Goal: Information Seeking & Learning: Learn about a topic

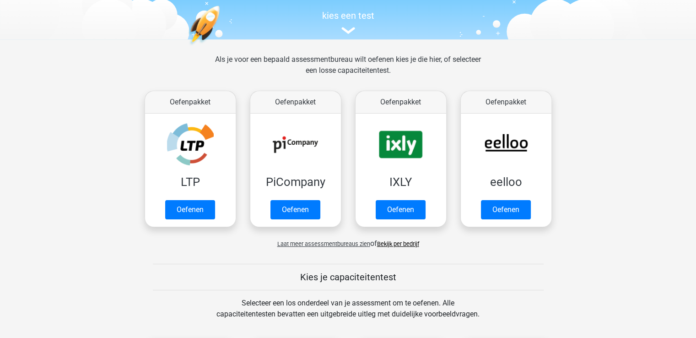
scroll to position [137, 0]
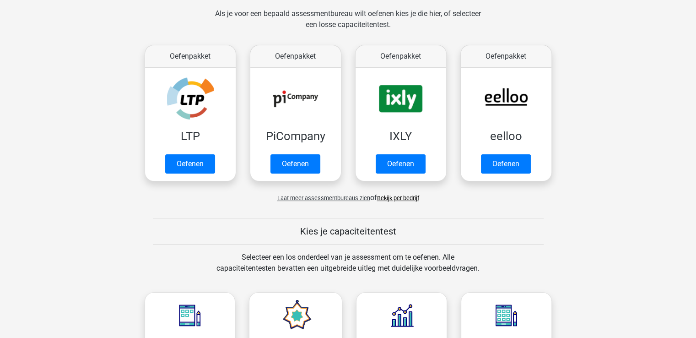
click at [397, 201] on link "Bekijk per bedrijf" at bounding box center [398, 198] width 42 height 7
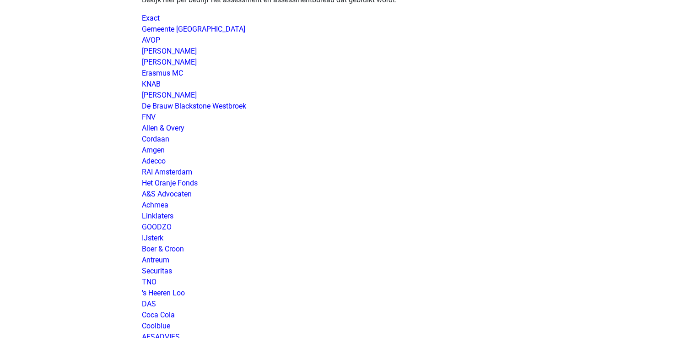
scroll to position [137, 0]
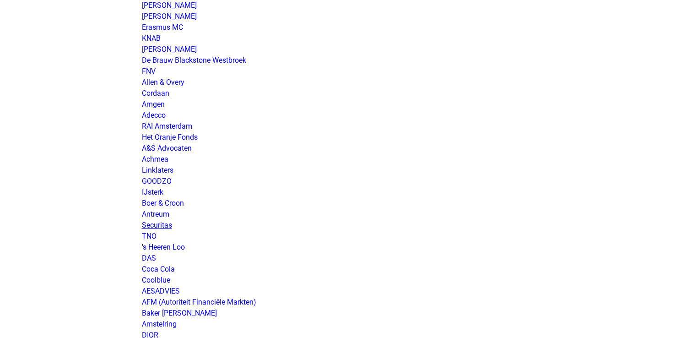
click at [169, 224] on link "Securitas" at bounding box center [157, 225] width 30 height 9
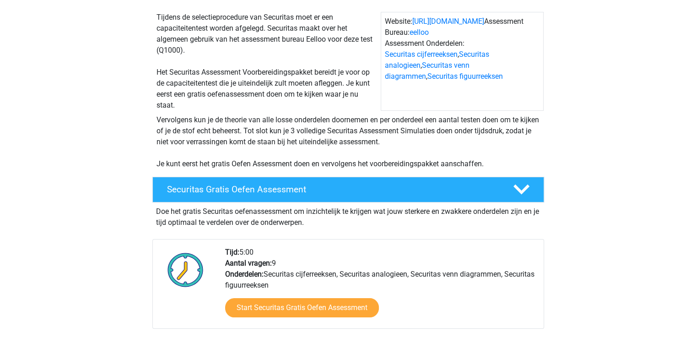
scroll to position [137, 0]
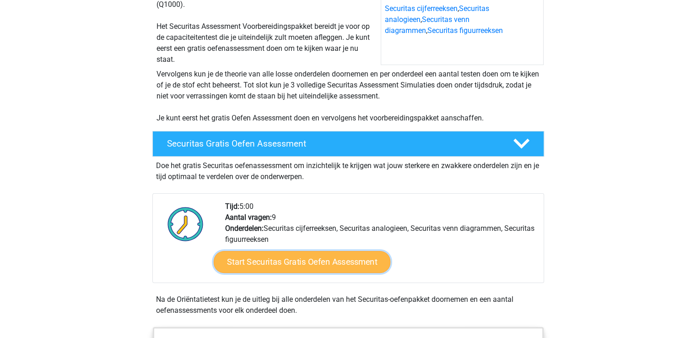
click at [312, 270] on link "Start Securitas Gratis Oefen Assessment" at bounding box center [301, 261] width 177 height 22
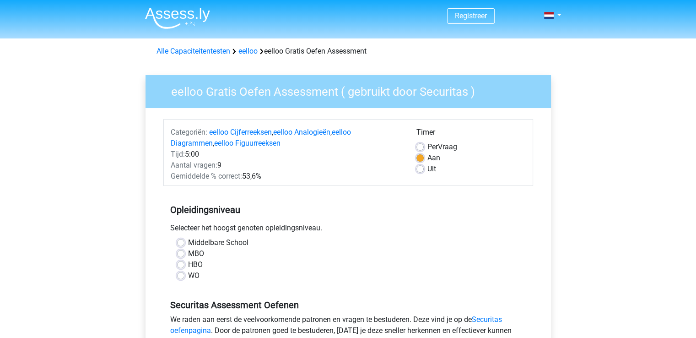
click at [236, 241] on label "Middelbare School" at bounding box center [218, 242] width 60 height 11
click at [184, 241] on input "Middelbare School" at bounding box center [180, 241] width 7 height 9
radio input "true"
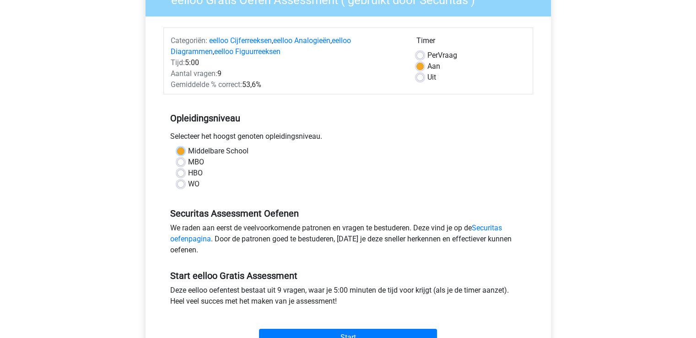
scroll to position [137, 0]
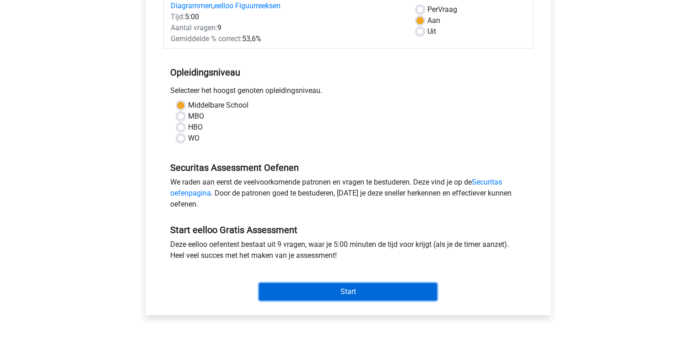
click at [360, 293] on input "Start" at bounding box center [348, 291] width 178 height 17
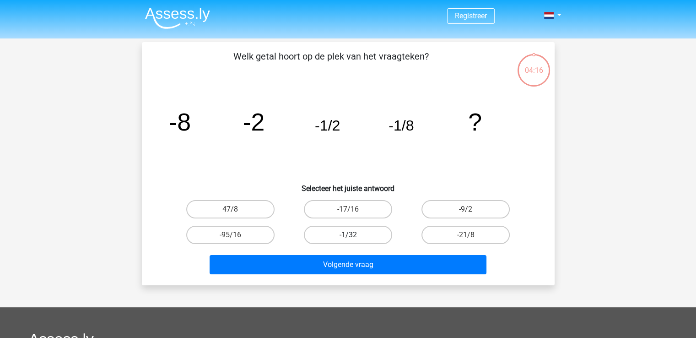
click at [375, 235] on label "-1/32" at bounding box center [348, 235] width 88 height 18
click at [354, 235] on input "-1/32" at bounding box center [351, 238] width 6 height 6
radio input "true"
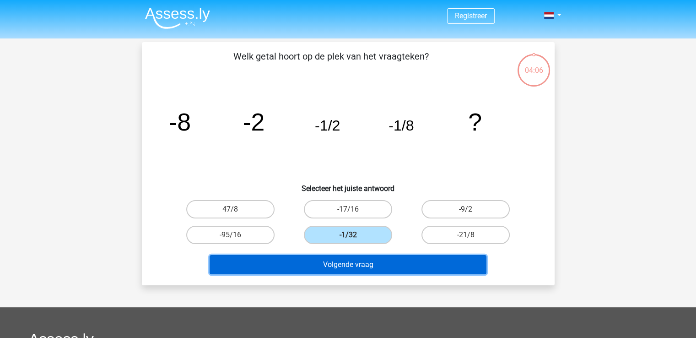
click at [384, 267] on button "Volgende vraag" at bounding box center [348, 264] width 277 height 19
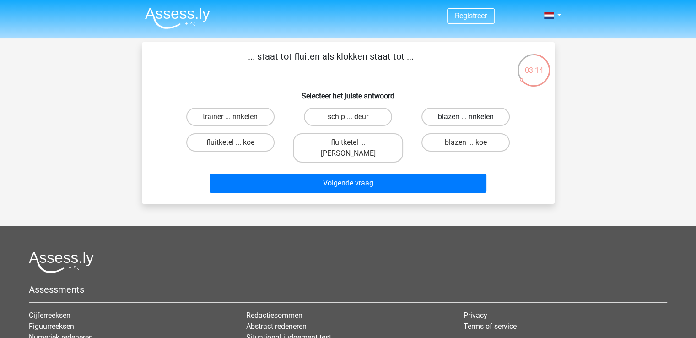
click at [474, 119] on label "blazen ... rinkelen" at bounding box center [466, 117] width 88 height 18
click at [472, 119] on input "blazen ... rinkelen" at bounding box center [469, 120] width 6 height 6
radio input "true"
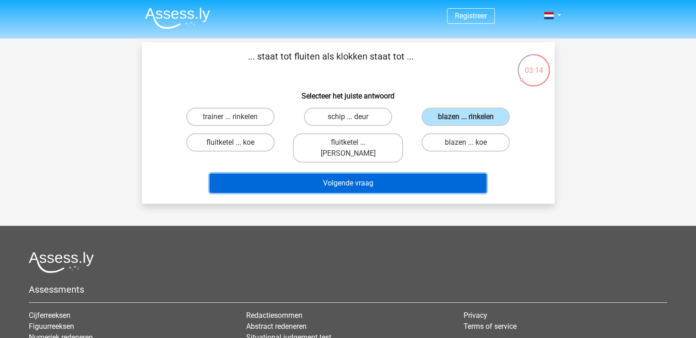
click at [443, 173] on button "Volgende vraag" at bounding box center [348, 182] width 277 height 19
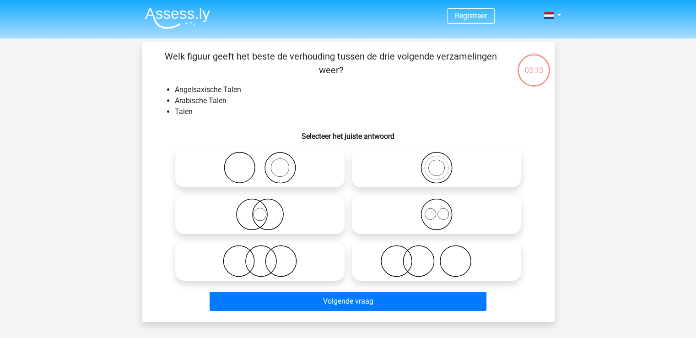
scroll to position [42, 0]
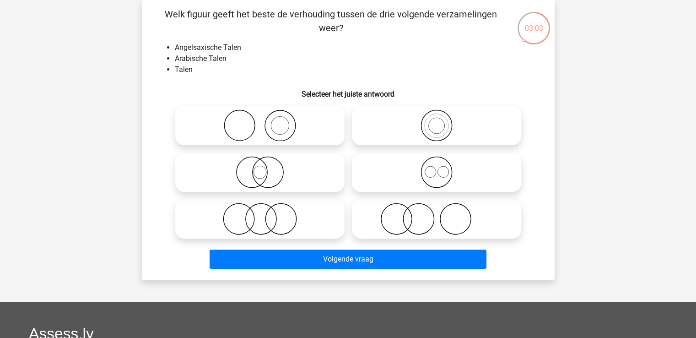
click at [426, 138] on icon at bounding box center [437, 125] width 162 height 32
click at [437, 121] on input "radio" at bounding box center [440, 118] width 6 height 6
radio input "true"
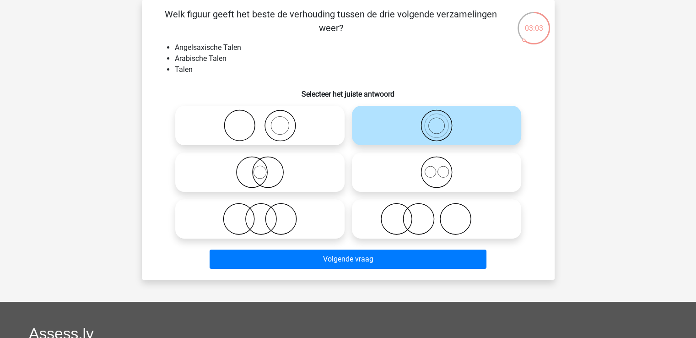
click at [421, 138] on icon at bounding box center [437, 125] width 162 height 32
click at [437, 121] on input "radio" at bounding box center [440, 118] width 6 height 6
click at [326, 129] on icon at bounding box center [260, 125] width 162 height 32
click at [266, 121] on input "radio" at bounding box center [263, 118] width 6 height 6
radio input "true"
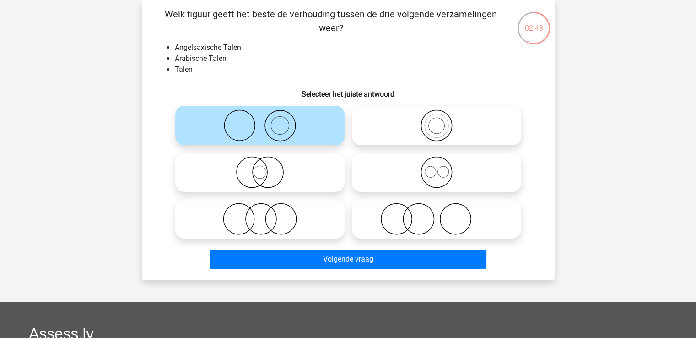
click at [278, 217] on icon at bounding box center [260, 219] width 162 height 32
click at [266, 214] on input "radio" at bounding box center [263, 211] width 6 height 6
radio input "true"
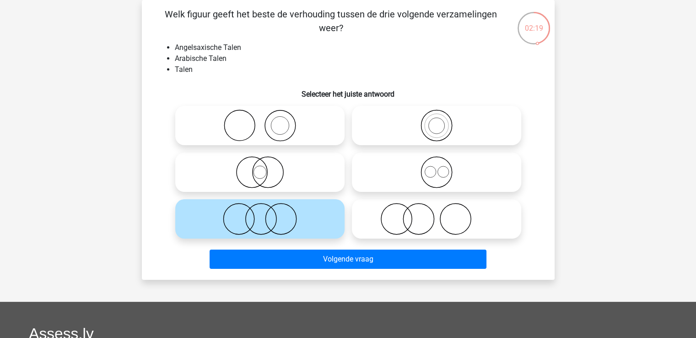
click at [450, 128] on icon at bounding box center [437, 125] width 162 height 32
click at [443, 121] on input "radio" at bounding box center [440, 118] width 6 height 6
radio input "true"
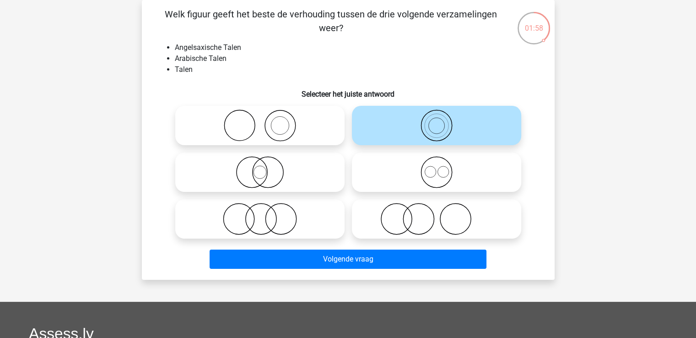
click at [272, 134] on icon at bounding box center [260, 125] width 162 height 32
click at [266, 121] on input "radio" at bounding box center [263, 118] width 6 height 6
radio input "true"
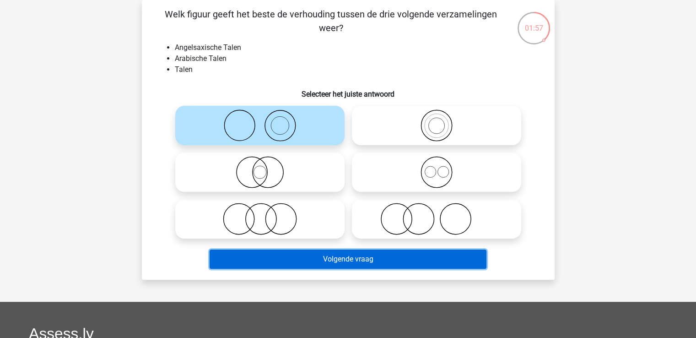
click at [341, 256] on button "Volgende vraag" at bounding box center [348, 258] width 277 height 19
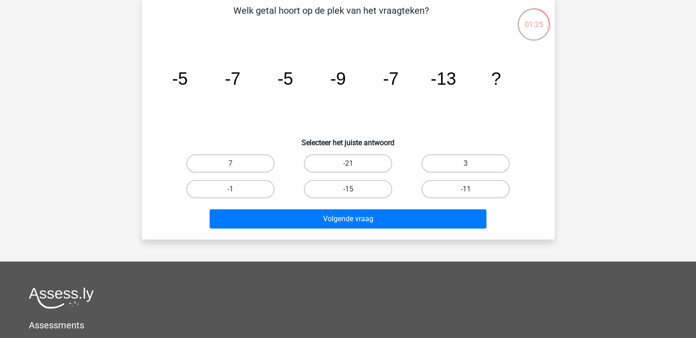
scroll to position [0, 0]
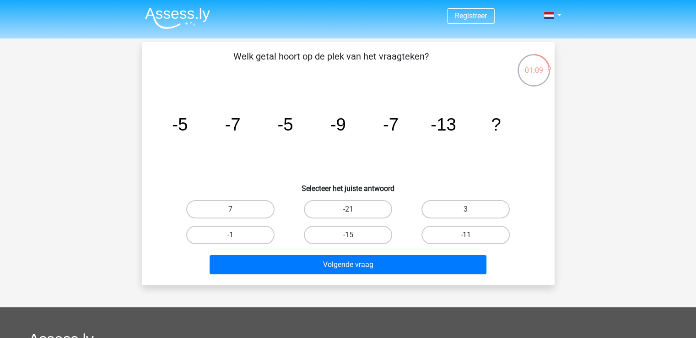
click at [422, 237] on label "-11" at bounding box center [466, 235] width 88 height 18
click at [466, 237] on input "-11" at bounding box center [469, 238] width 6 height 6
radio input "true"
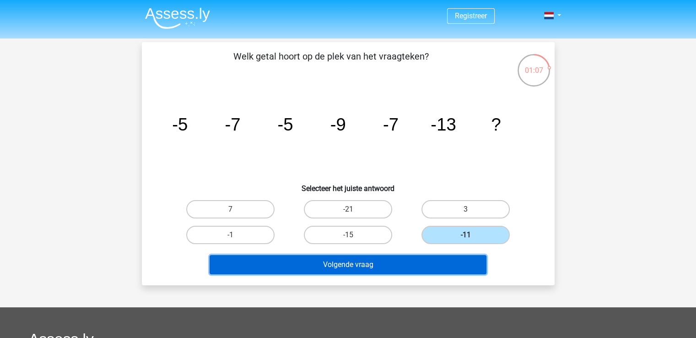
click at [397, 260] on button "Volgende vraag" at bounding box center [348, 264] width 277 height 19
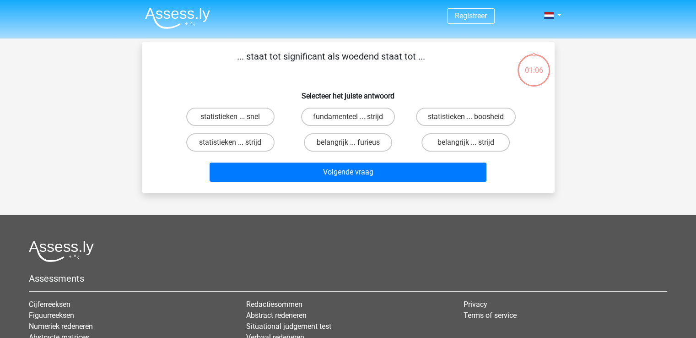
scroll to position [42, 0]
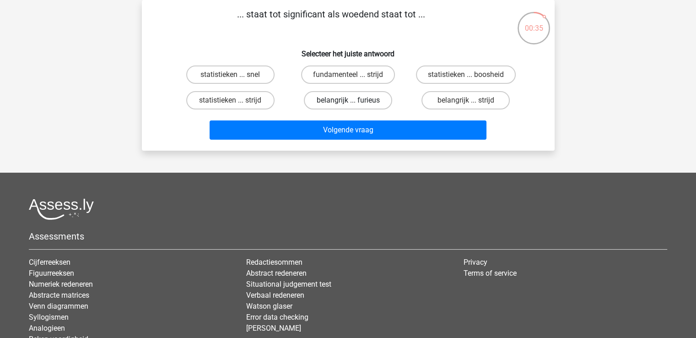
click at [362, 103] on label "belangrijk ... furieus" at bounding box center [348, 100] width 88 height 18
click at [354, 103] on input "belangrijk ... furieus" at bounding box center [351, 103] width 6 height 6
radio input "true"
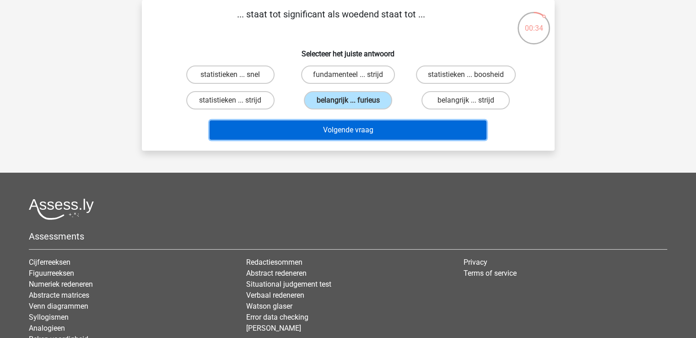
click at [381, 130] on button "Volgende vraag" at bounding box center [348, 129] width 277 height 19
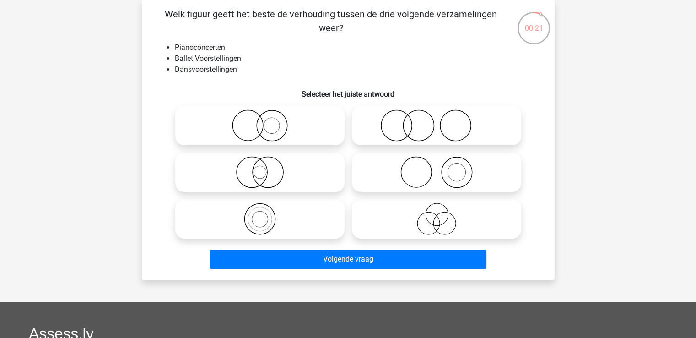
click at [263, 222] on icon at bounding box center [260, 219] width 162 height 32
click at [263, 214] on input "radio" at bounding box center [263, 211] width 6 height 6
radio input "true"
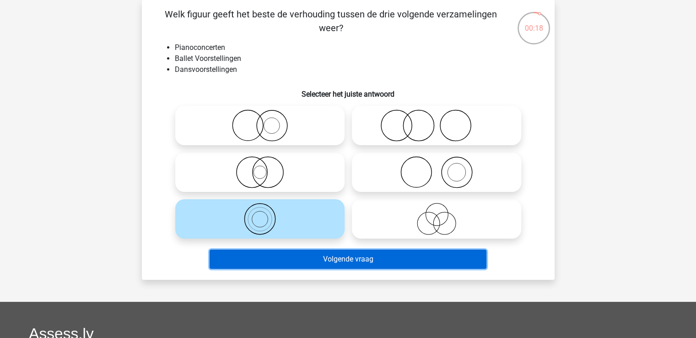
click at [342, 260] on button "Volgende vraag" at bounding box center [348, 258] width 277 height 19
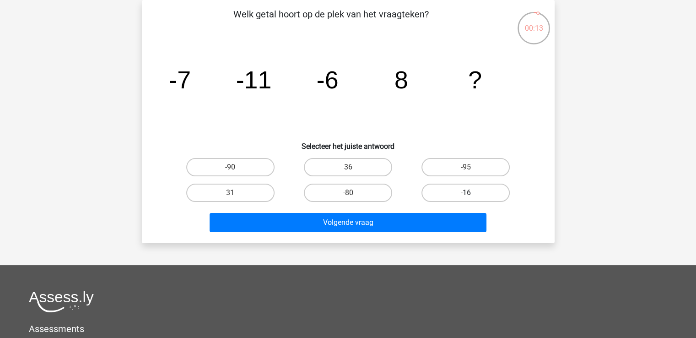
drag, startPoint x: 440, startPoint y: 188, endPoint x: 433, endPoint y: 200, distance: 14.2
click at [439, 189] on label "-16" at bounding box center [466, 193] width 88 height 18
click at [466, 193] on input "-16" at bounding box center [469, 196] width 6 height 6
radio input "true"
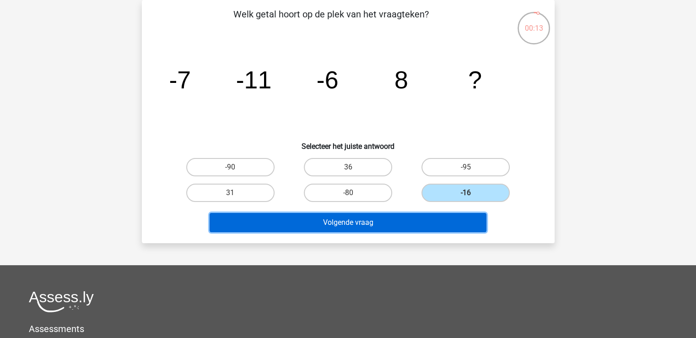
click at [417, 223] on button "Volgende vraag" at bounding box center [348, 222] width 277 height 19
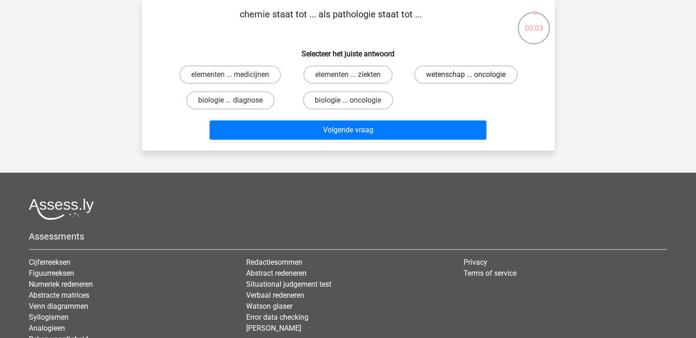
click at [430, 77] on label "wetenschap ... oncologie" at bounding box center [465, 74] width 103 height 18
click at [466, 77] on input "wetenschap ... oncologie" at bounding box center [469, 78] width 6 height 6
radio input "true"
click at [252, 101] on label "biologie ... diagnose" at bounding box center [230, 100] width 88 height 18
click at [236, 101] on input "biologie ... diagnose" at bounding box center [233, 103] width 6 height 6
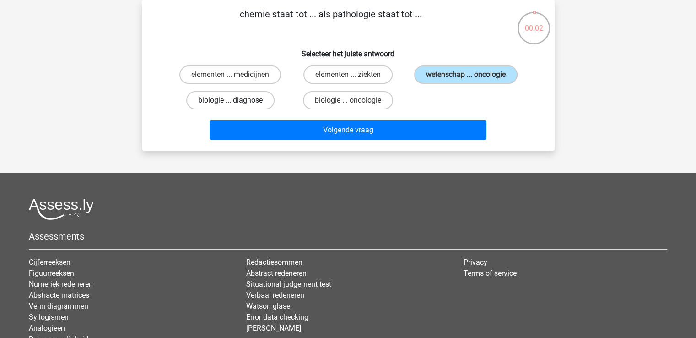
radio input "true"
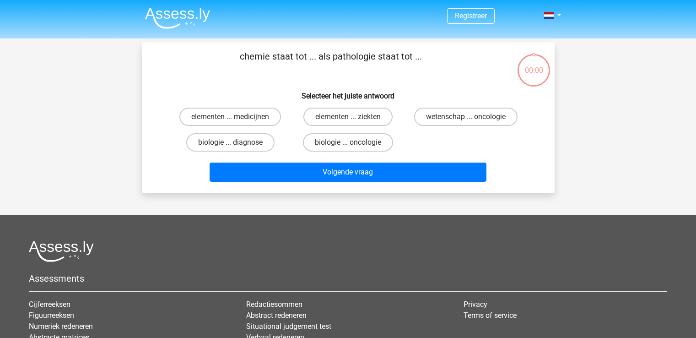
scroll to position [42, 0]
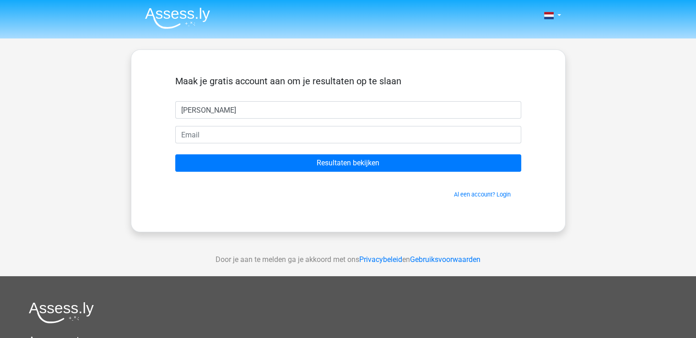
type input "[PERSON_NAME]"
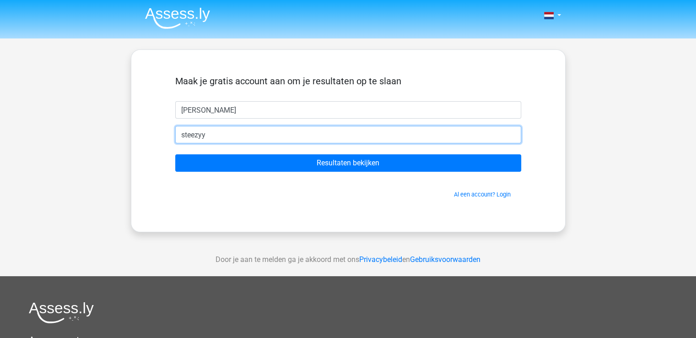
type input "[EMAIL_ADDRESS][DOMAIN_NAME]"
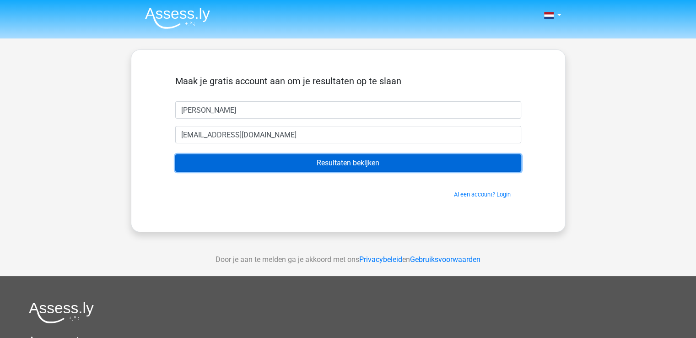
click at [309, 168] on input "Resultaten bekijken" at bounding box center [348, 162] width 346 height 17
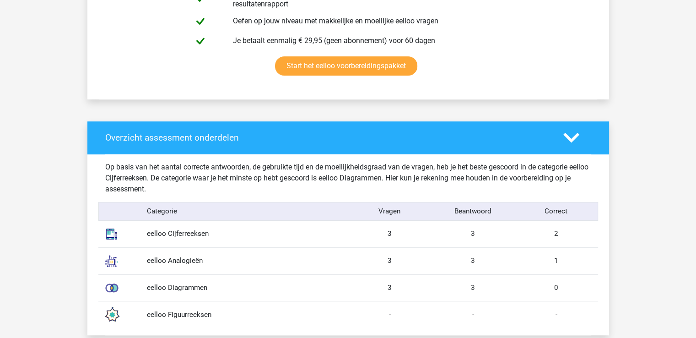
scroll to position [687, 0]
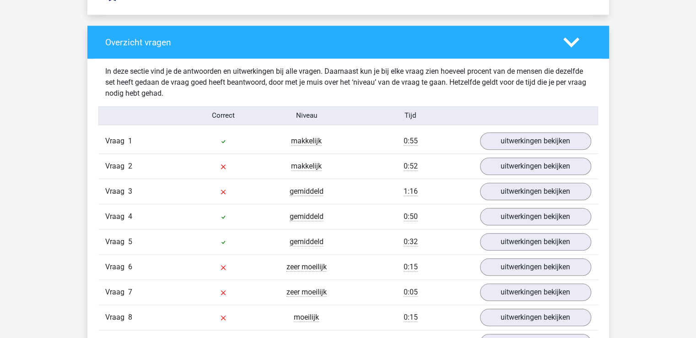
scroll to position [961, 0]
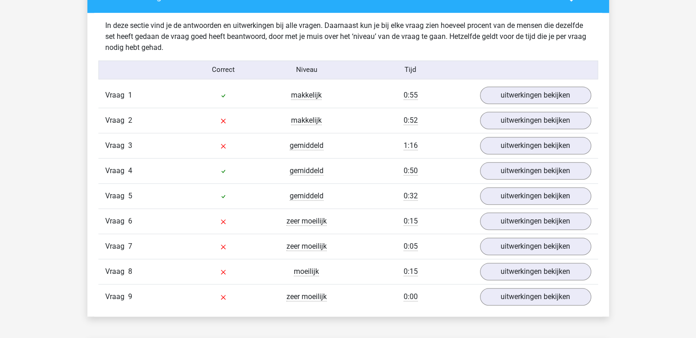
click at [48, 133] on div "Kies premium John steezyy95@outlook.com" at bounding box center [348, 176] width 696 height 2274
click at [58, 152] on div "Kies premium John steezyy95@outlook.com" at bounding box center [348, 176] width 696 height 2274
click at [511, 125] on link "uitwerkingen bekijken" at bounding box center [535, 120] width 128 height 20
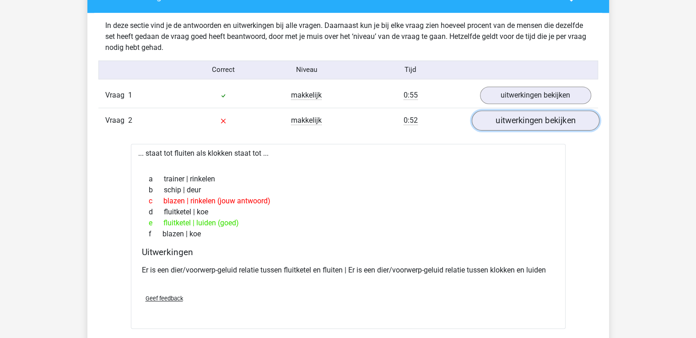
click at [521, 124] on link "uitwerkingen bekijken" at bounding box center [535, 120] width 128 height 20
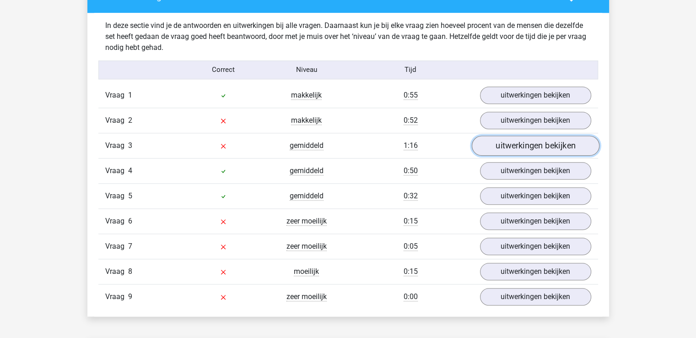
click at [520, 148] on link "uitwerkingen bekijken" at bounding box center [535, 145] width 128 height 20
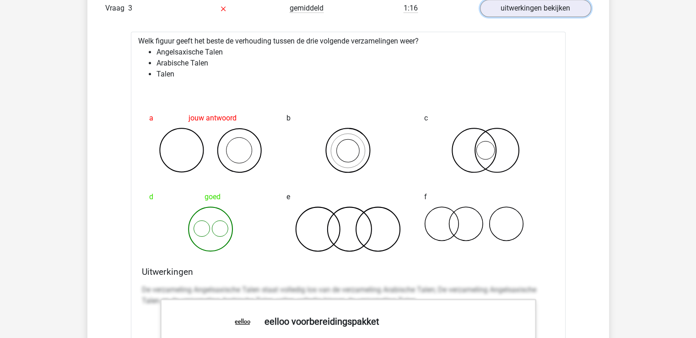
scroll to position [1053, 0]
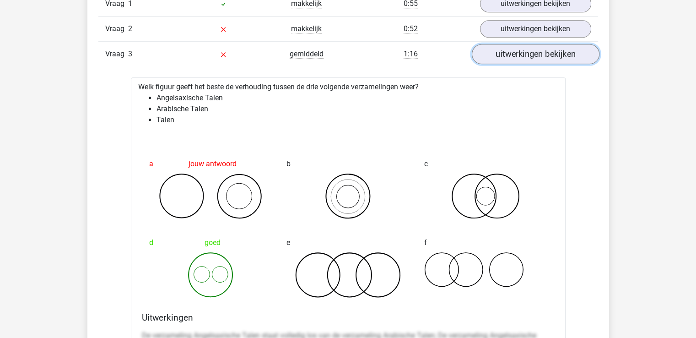
click at [538, 55] on link "uitwerkingen bekijken" at bounding box center [535, 54] width 128 height 20
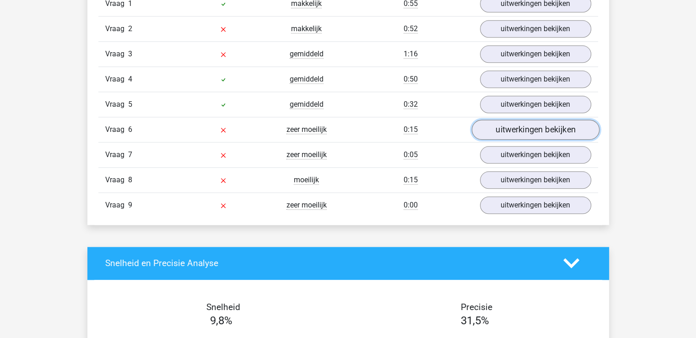
click at [510, 127] on link "uitwerkingen bekijken" at bounding box center [535, 129] width 128 height 20
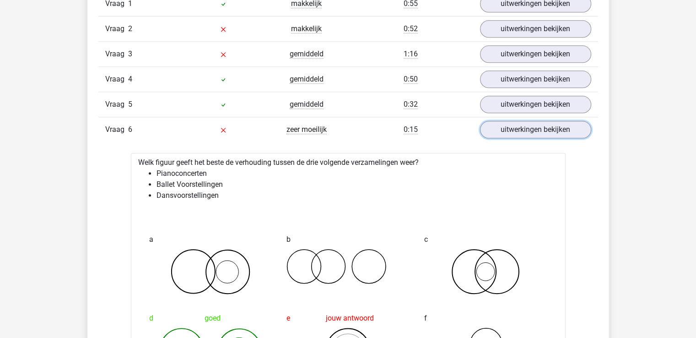
scroll to position [1144, 0]
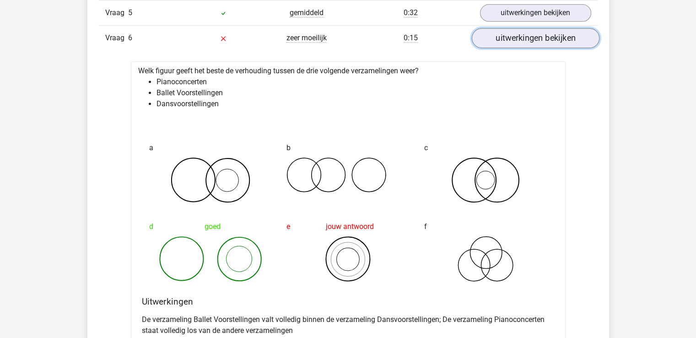
click at [522, 40] on link "uitwerkingen bekijken" at bounding box center [535, 38] width 128 height 20
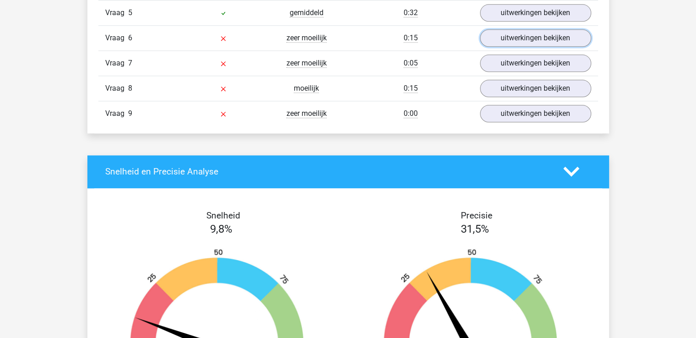
scroll to position [1099, 0]
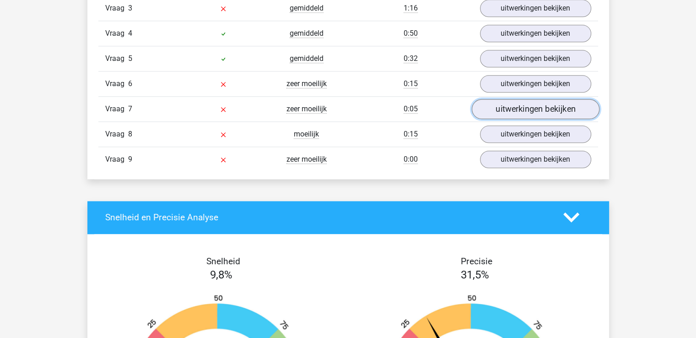
click at [492, 107] on link "uitwerkingen bekijken" at bounding box center [535, 109] width 128 height 20
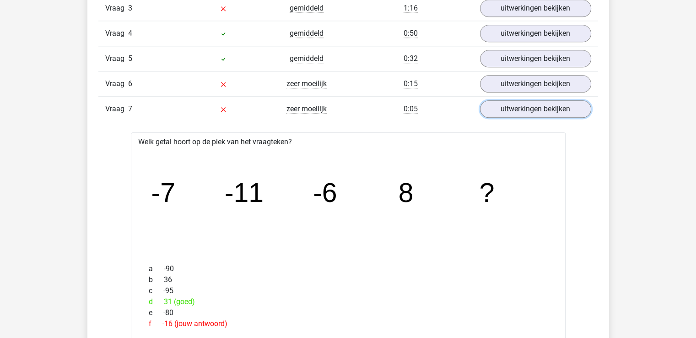
scroll to position [1144, 0]
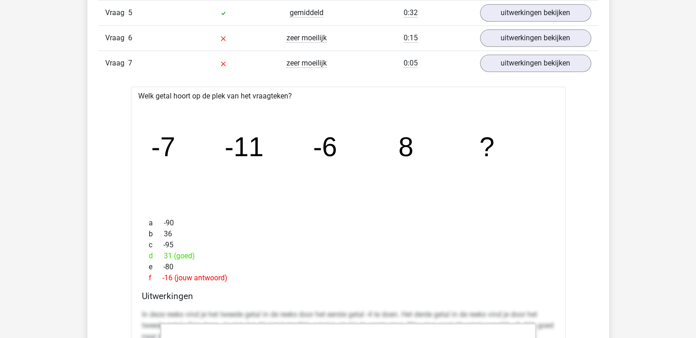
click at [146, 167] on icon "image/svg+xml -7 -11 -6 8 ?" at bounding box center [349, 156] width 406 height 102
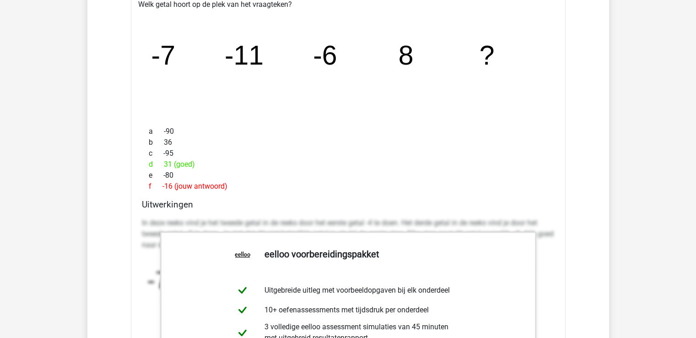
scroll to position [1190, 0]
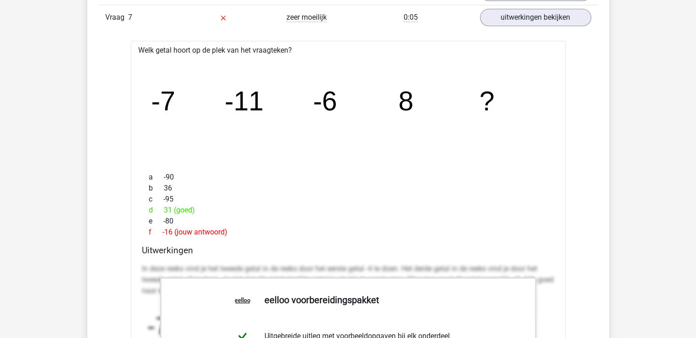
click at [172, 156] on icon "image/svg+xml -7 -11 -6 8 ?" at bounding box center [349, 111] width 406 height 102
click at [174, 185] on div "b 36" at bounding box center [348, 188] width 413 height 11
click at [555, 12] on link "uitwerkingen bekijken" at bounding box center [535, 17] width 128 height 20
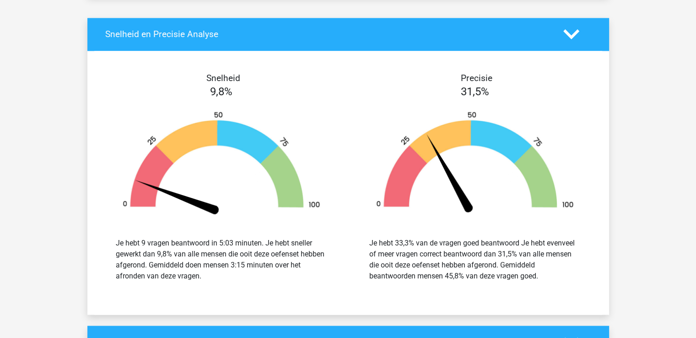
scroll to position [1373, 0]
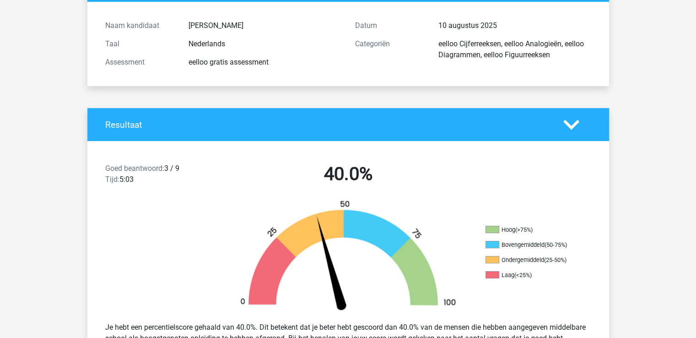
scroll to position [0, 0]
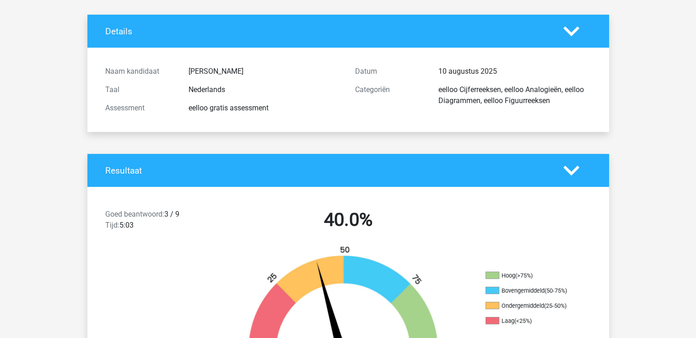
scroll to position [137, 0]
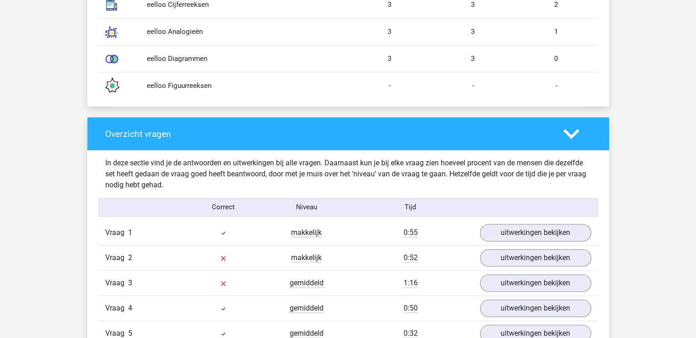
scroll to position [961, 0]
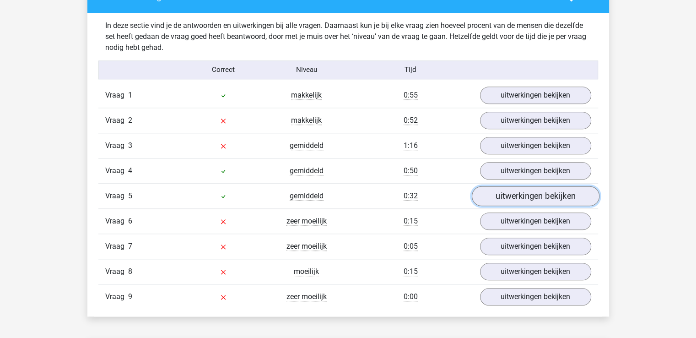
click at [553, 196] on link "uitwerkingen bekijken" at bounding box center [535, 196] width 128 height 20
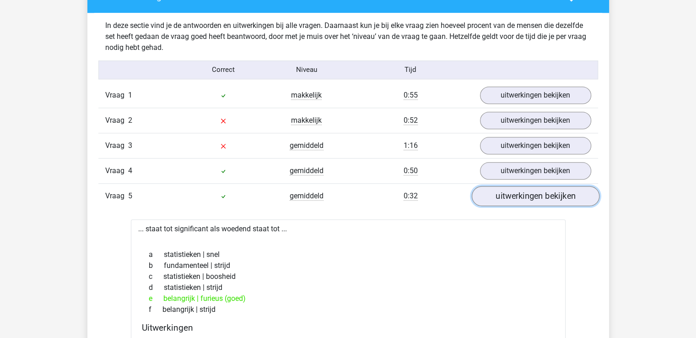
click at [536, 197] on link "uitwerkingen bekijken" at bounding box center [535, 196] width 128 height 20
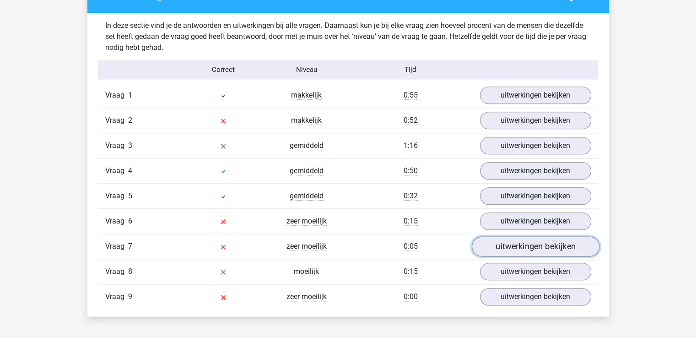
click at [568, 246] on link "uitwerkingen bekijken" at bounding box center [535, 246] width 128 height 20
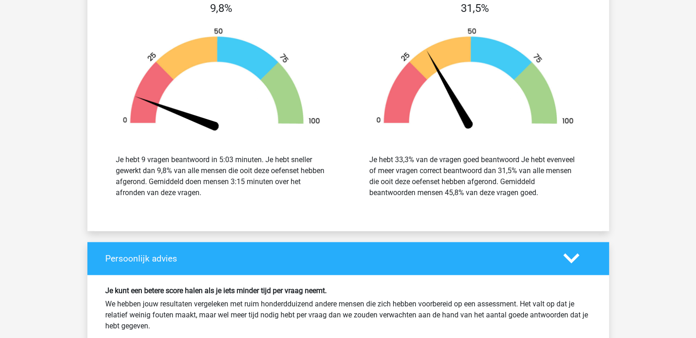
scroll to position [2106, 0]
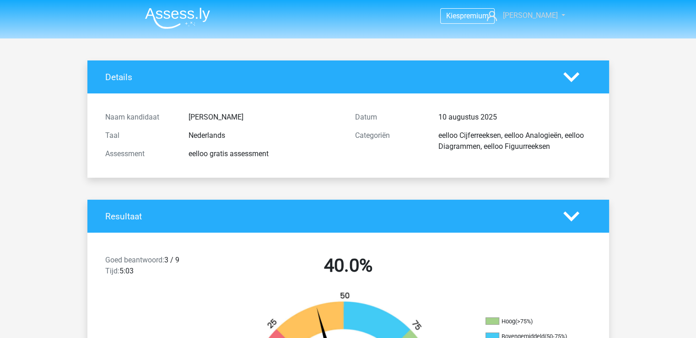
click at [542, 15] on span "[PERSON_NAME]" at bounding box center [530, 15] width 55 height 9
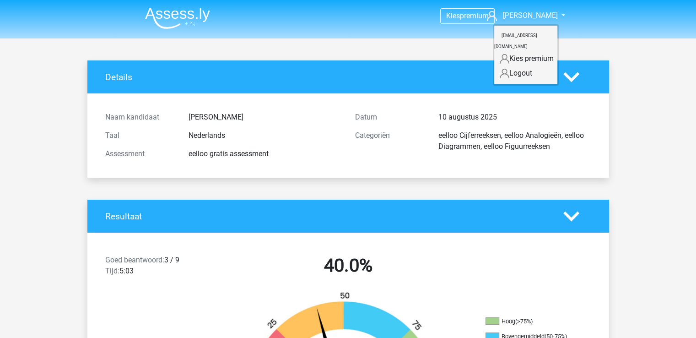
click at [187, 22] on img at bounding box center [177, 18] width 65 height 22
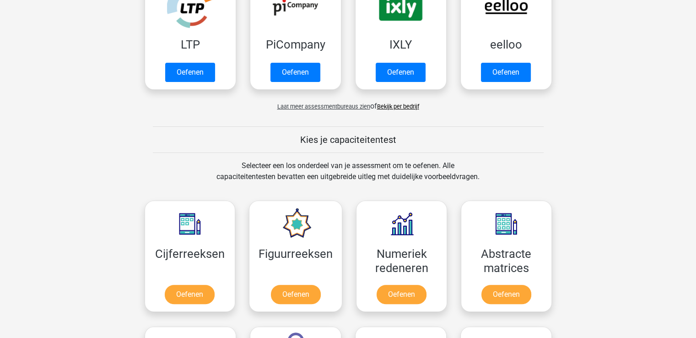
scroll to position [275, 0]
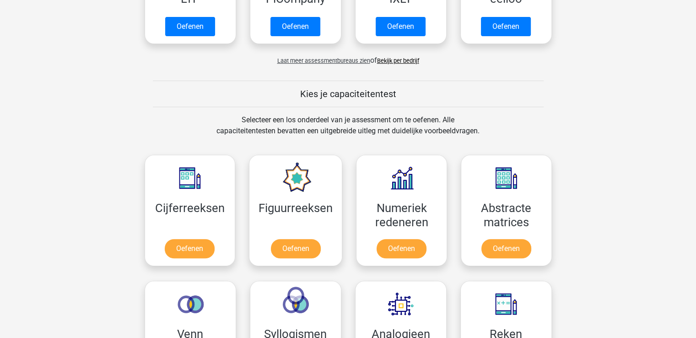
click at [399, 56] on div "Laat meer assessmentbureaus zien of Bekijk per bedrijf" at bounding box center [348, 57] width 421 height 18
click at [398, 65] on div "Laat meer assessmentbureaus zien of Bekijk per bedrijf" at bounding box center [348, 57] width 421 height 18
click at [394, 65] on div "Laat meer assessmentbureaus zien of Bekijk per bedrijf" at bounding box center [348, 57] width 421 height 18
click at [390, 59] on link "Bekijk per bedrijf" at bounding box center [398, 60] width 42 height 7
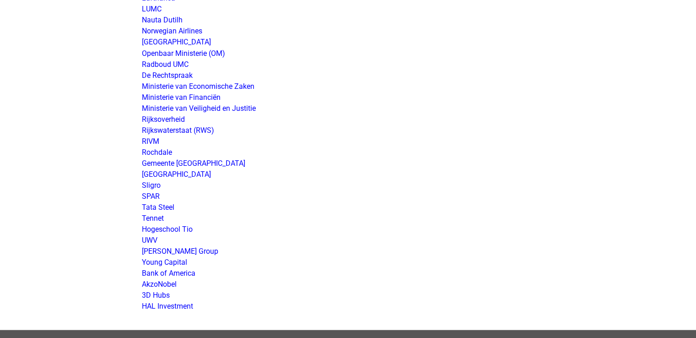
scroll to position [1739, 0]
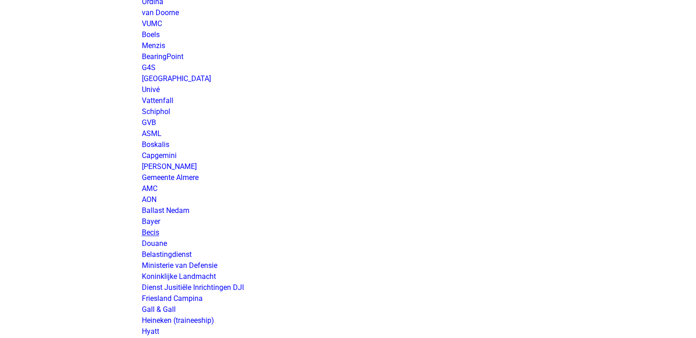
scroll to position [1282, 0]
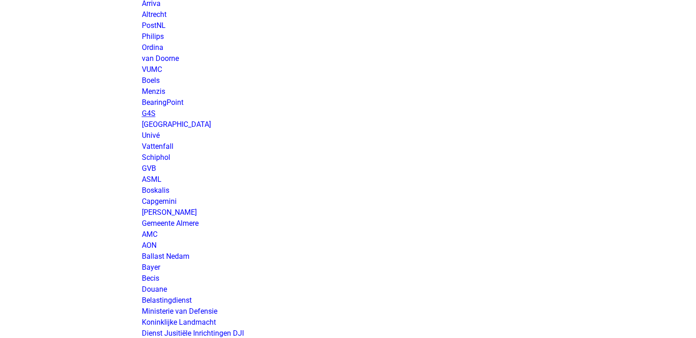
click at [153, 116] on link "G4S" at bounding box center [149, 113] width 14 height 9
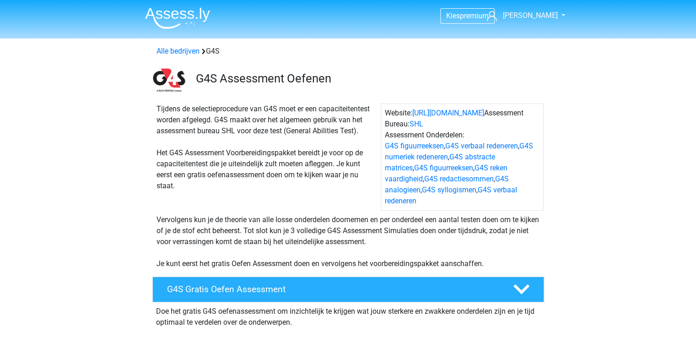
click at [348, 106] on div "Tijdens de selectieprocedure van G4S moet er een capaciteitentest worden afgele…" at bounding box center [267, 156] width 228 height 107
click at [386, 73] on h3 "G4S Assessment Oefenen" at bounding box center [366, 78] width 341 height 14
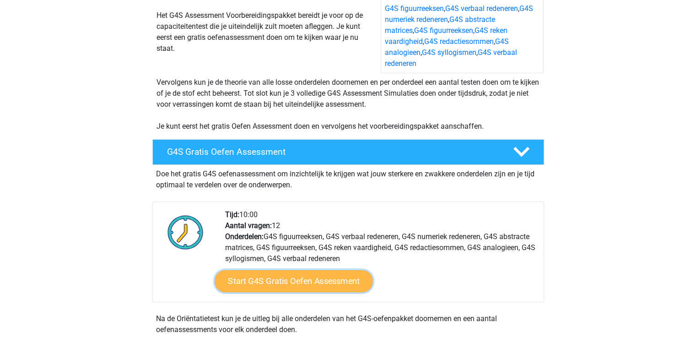
click at [327, 271] on link "Start G4S Gratis Oefen Assessment" at bounding box center [294, 281] width 158 height 22
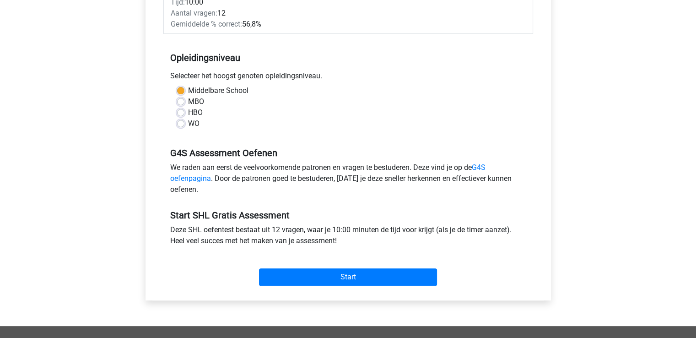
scroll to position [320, 0]
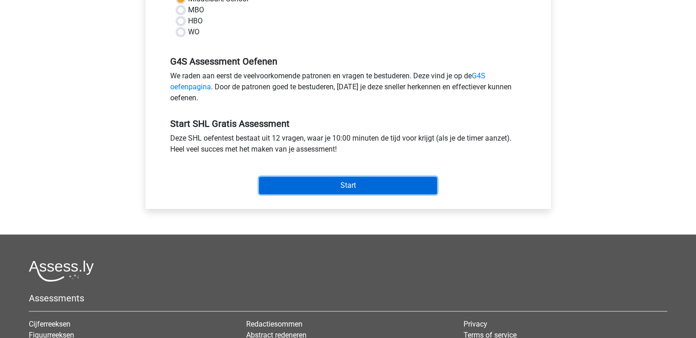
click at [366, 183] on input "Start" at bounding box center [348, 185] width 178 height 17
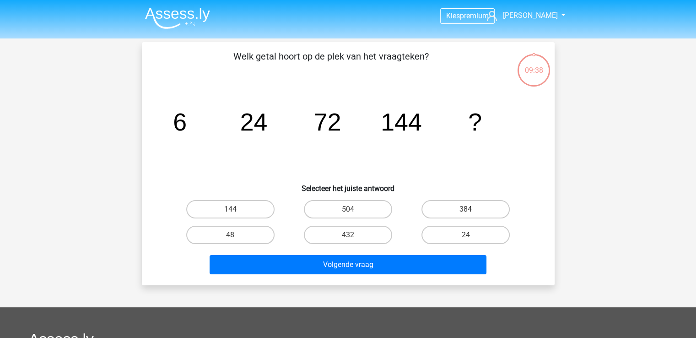
click at [183, 124] on tspan "6" at bounding box center [180, 121] width 14 height 27
click at [174, 126] on tspan "6" at bounding box center [180, 121] width 14 height 27
click at [187, 130] on tspan "24" at bounding box center [180, 121] width 14 height 27
click at [239, 136] on icon "image/svg+xml 6 24 72 144 ?" at bounding box center [348, 130] width 369 height 92
click at [281, 137] on icon "image/svg+xml 6 24 72 144 ?" at bounding box center [348, 130] width 369 height 92
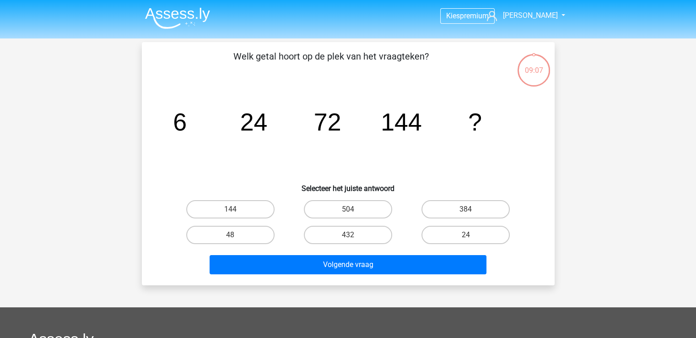
click at [345, 131] on icon "image/svg+xml 6 24 72 144 ?" at bounding box center [348, 130] width 369 height 92
click at [464, 213] on label "384" at bounding box center [466, 209] width 88 height 18
click at [466, 213] on input "384" at bounding box center [469, 212] width 6 height 6
radio input "true"
click at [225, 141] on icon "image/svg+xml 6 24 72 144 ?" at bounding box center [348, 130] width 369 height 92
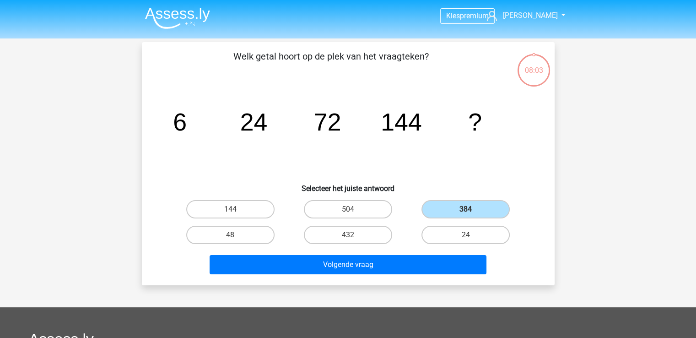
drag, startPoint x: 212, startPoint y: 112, endPoint x: 194, endPoint y: 112, distance: 17.9
click at [210, 112] on icon "image/svg+xml 6 24 72 144 ?" at bounding box center [348, 130] width 369 height 92
click at [187, 130] on tspan "24" at bounding box center [180, 121] width 14 height 27
click at [314, 138] on icon "image/svg+xml 6 24 72 144 ?" at bounding box center [348, 130] width 369 height 92
click at [183, 117] on tspan "6" at bounding box center [180, 121] width 14 height 27
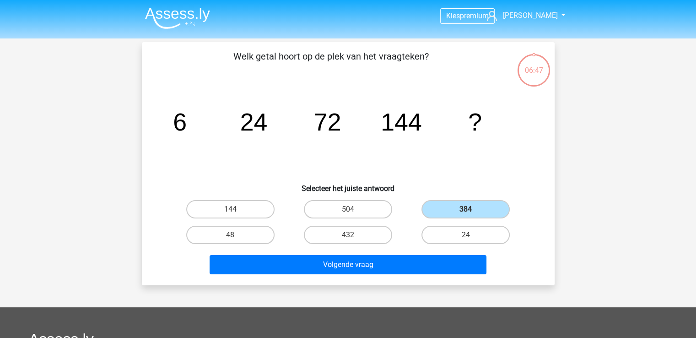
click at [100, 176] on div "Kies premium John steezyy95@outlook.com" at bounding box center [348, 274] width 696 height 549
click at [87, 178] on div "Kies premium John steezyy95@outlook.com" at bounding box center [348, 274] width 696 height 549
click at [67, 143] on div "Kies premium John steezyy95@outlook.com" at bounding box center [348, 274] width 696 height 549
click at [65, 124] on div "Kies premium John steezyy95@outlook.com" at bounding box center [348, 274] width 696 height 549
click at [131, 123] on div "06:30 Vraag 1 van de 12 Categorie: SHL gratis oefen assessment Welk getal hoort…" at bounding box center [348, 163] width 435 height 243
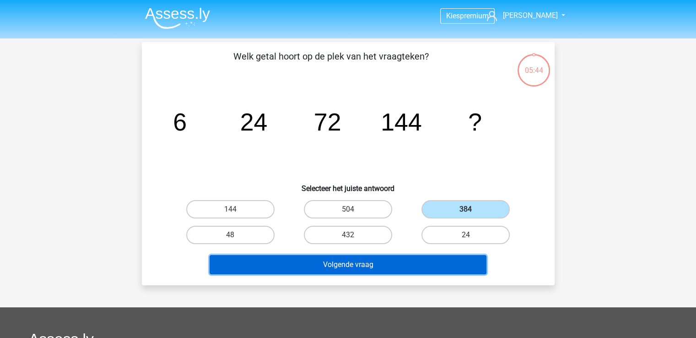
click at [444, 267] on button "Volgende vraag" at bounding box center [348, 264] width 277 height 19
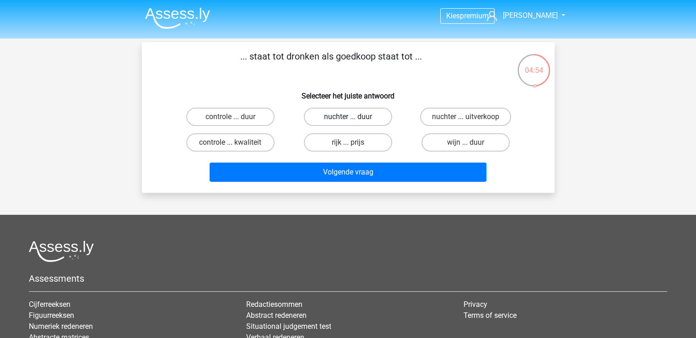
click at [340, 123] on label "nuchter ... duur" at bounding box center [348, 117] width 88 height 18
click at [348, 123] on input "nuchter ... duur" at bounding box center [351, 120] width 6 height 6
radio input "true"
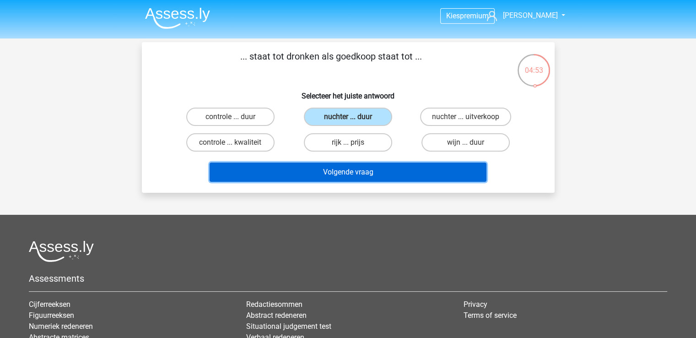
click at [338, 163] on button "Volgende vraag" at bounding box center [348, 171] width 277 height 19
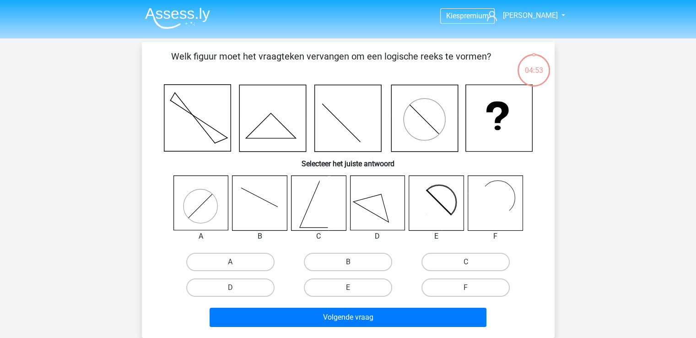
scroll to position [42, 0]
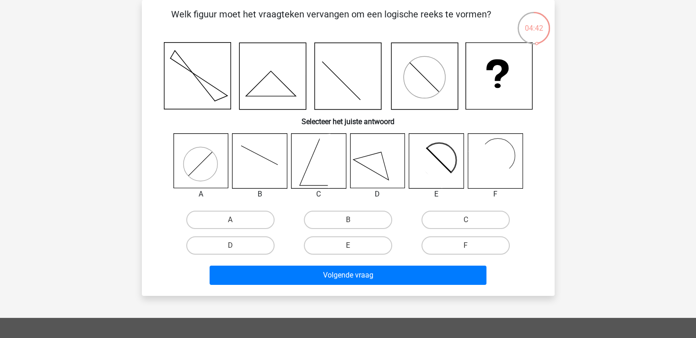
click at [78, 150] on div "Kies premium John steezyy95@outlook.com" at bounding box center [348, 258] width 696 height 601
click at [111, 103] on div "Kies premium John steezyy95@outlook.com" at bounding box center [348, 258] width 696 height 601
click at [125, 145] on div "Kies premium John steezyy95@outlook.com" at bounding box center [348, 258] width 696 height 601
click at [99, 79] on div "Kies premium John steezyy95@outlook.com" at bounding box center [348, 258] width 696 height 601
click at [66, 90] on div "Kies premium John steezyy95@outlook.com" at bounding box center [348, 258] width 696 height 601
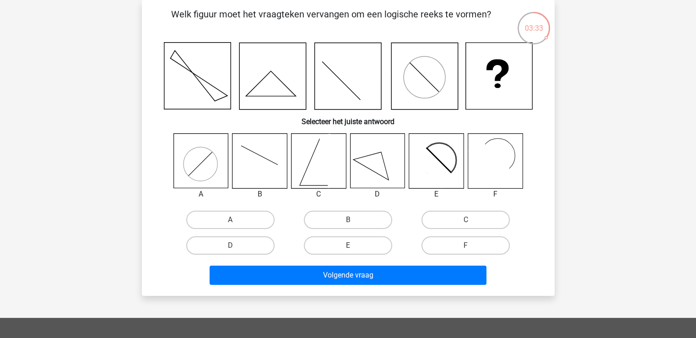
click at [126, 107] on div "Kies premium John steezyy95@outlook.com" at bounding box center [348, 258] width 696 height 601
click at [87, 81] on div "Kies premium John steezyy95@outlook.com" at bounding box center [348, 258] width 696 height 601
drag, startPoint x: 325, startPoint y: 219, endPoint x: 324, endPoint y: 231, distance: 12.4
click at [325, 218] on label "B" at bounding box center [348, 220] width 88 height 18
click at [348, 220] on input "B" at bounding box center [351, 223] width 6 height 6
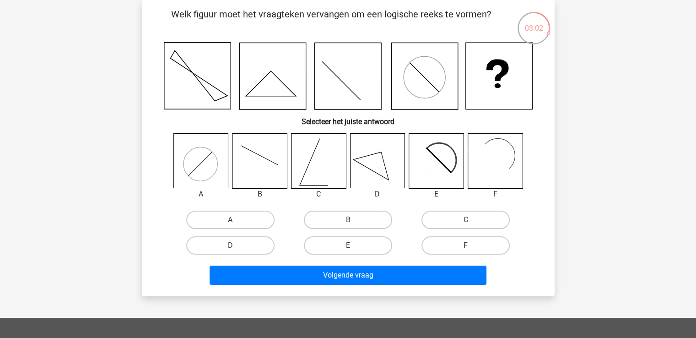
radio input "true"
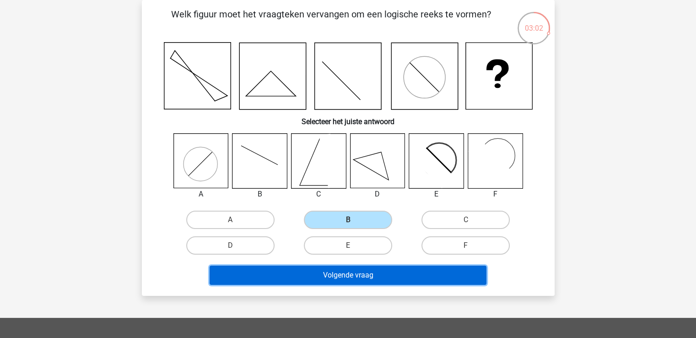
click at [331, 274] on button "Volgende vraag" at bounding box center [348, 274] width 277 height 19
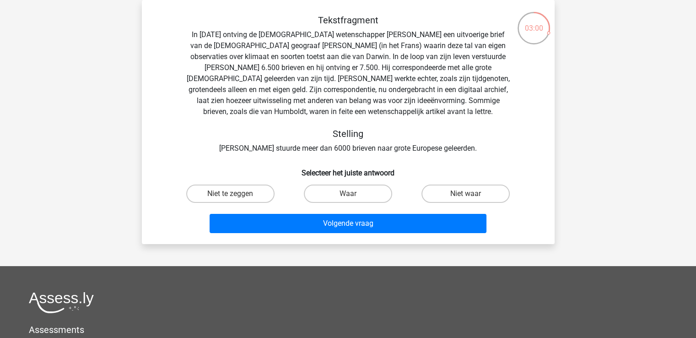
click at [124, 125] on div "Kies premium John steezyy95@outlook.com" at bounding box center [348, 233] width 696 height 550
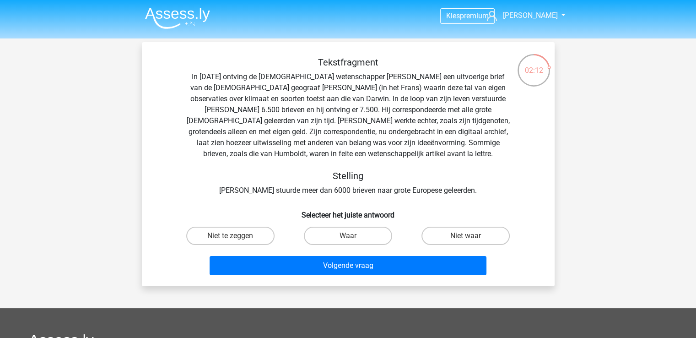
click at [125, 138] on div "Kies premium John steezyy95@outlook.com" at bounding box center [348, 275] width 696 height 550
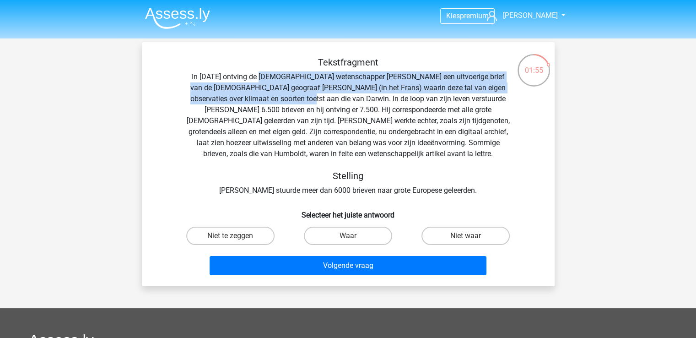
drag, startPoint x: 282, startPoint y: 79, endPoint x: 296, endPoint y: 98, distance: 23.3
click at [293, 99] on div "Tekstfragment In 1839 ontving de Engelse wetenschapper Charles Darwin een uitvo…" at bounding box center [349, 126] width 384 height 139
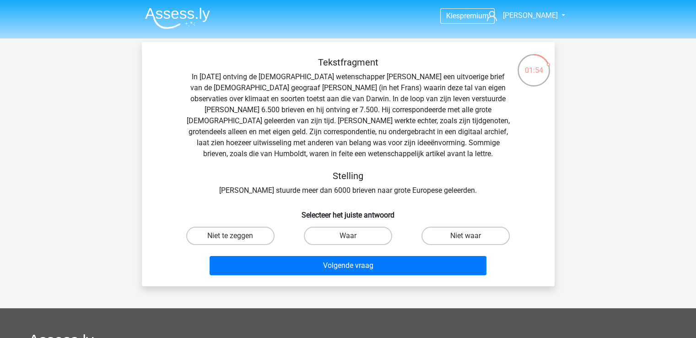
click at [308, 96] on div "Tekstfragment In 1839 ontving de Engelse wetenschapper Charles Darwin een uitvo…" at bounding box center [349, 126] width 384 height 139
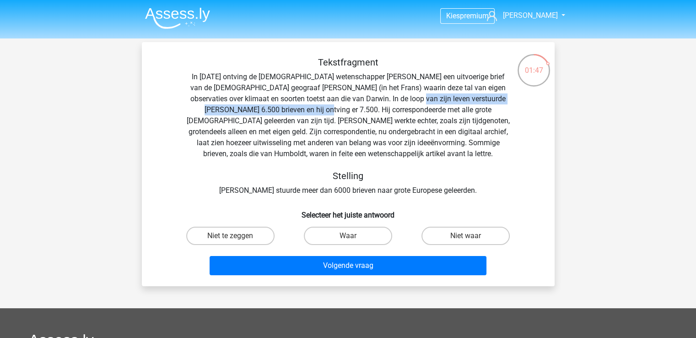
drag, startPoint x: 397, startPoint y: 99, endPoint x: 286, endPoint y: 110, distance: 112.3
click at [286, 110] on div "Tekstfragment In 1839 ontving de Engelse wetenschapper Charles Darwin een uitvo…" at bounding box center [349, 126] width 384 height 139
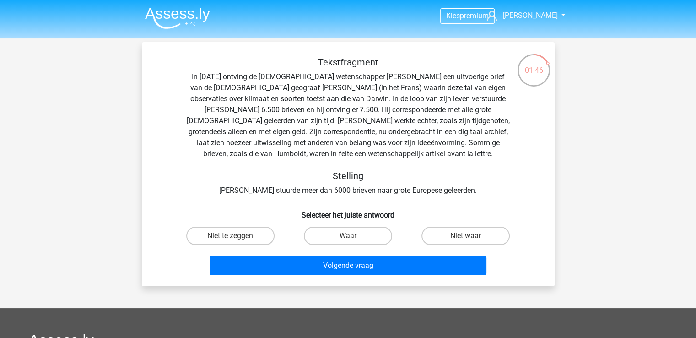
click at [292, 110] on div "Tekstfragment In 1839 ontving de Engelse wetenschapper Charles Darwin een uitvo…" at bounding box center [349, 126] width 384 height 139
drag, startPoint x: 296, startPoint y: 110, endPoint x: 439, endPoint y: 105, distance: 143.8
click at [439, 105] on div "Tekstfragment In 1839 ontving de Engelse wetenschapper Charles Darwin een uitvo…" at bounding box center [349, 126] width 384 height 139
click at [308, 157] on div "Tekstfragment In 1839 ontving de Engelse wetenschapper Charles Darwin een uitvo…" at bounding box center [349, 126] width 384 height 139
click at [337, 234] on label "Waar" at bounding box center [348, 236] width 88 height 18
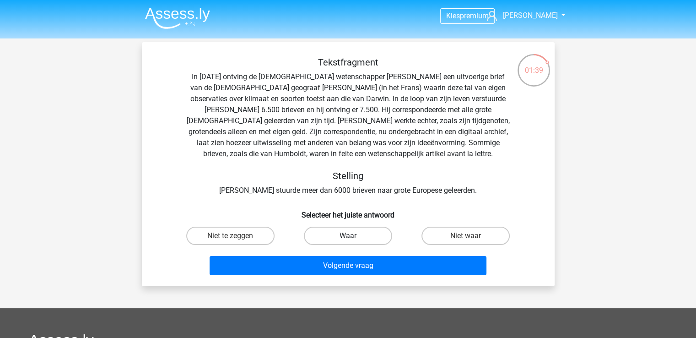
click at [348, 236] on input "Waar" at bounding box center [351, 239] width 6 height 6
radio input "true"
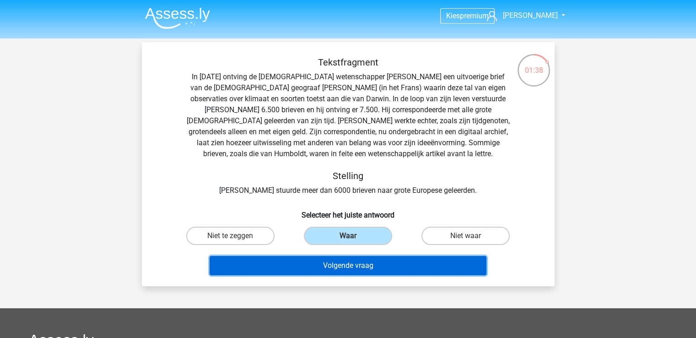
click at [339, 262] on button "Volgende vraag" at bounding box center [348, 265] width 277 height 19
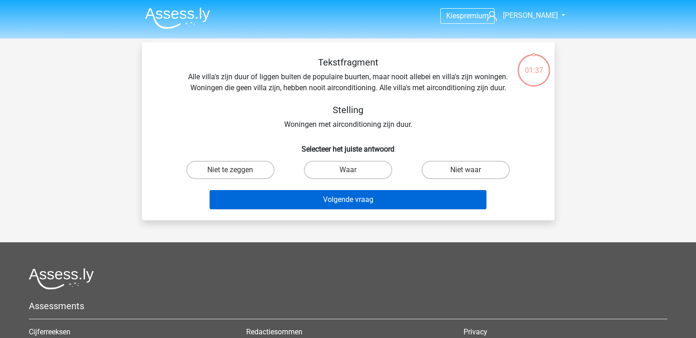
scroll to position [42, 0]
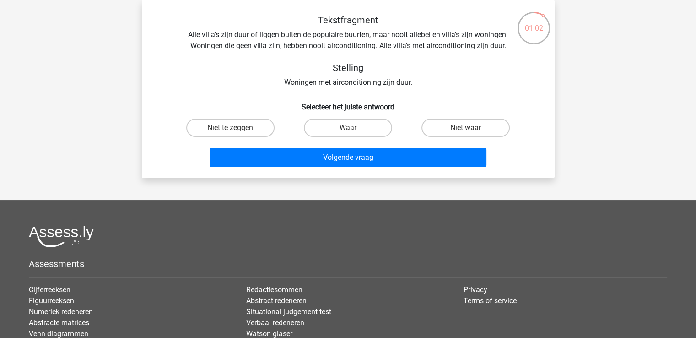
click at [556, 98] on div "01:02 Vraag 5 van de 12 Categorie: SHL gratis oefen assessment Tekstfragment St…" at bounding box center [349, 89] width 428 height 178
click at [584, 104] on div "Kies premium John steezyy95@outlook.com" at bounding box center [348, 200] width 696 height 484
click at [579, 115] on div "Kies premium John steezyy95@outlook.com" at bounding box center [348, 200] width 696 height 484
click at [586, 66] on div "Kies premium John steezyy95@outlook.com" at bounding box center [348, 200] width 696 height 484
click at [359, 124] on label "Waar" at bounding box center [348, 128] width 88 height 18
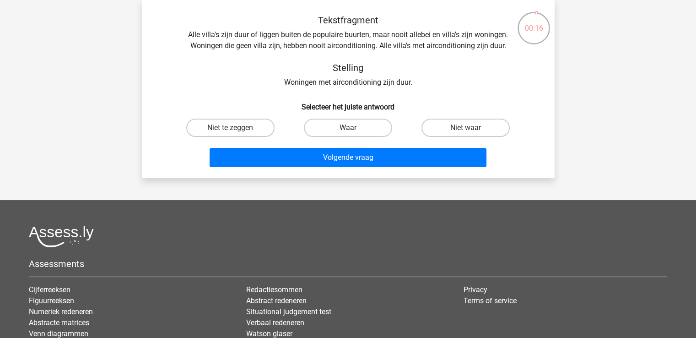
click at [354, 128] on input "Waar" at bounding box center [351, 131] width 6 height 6
radio input "true"
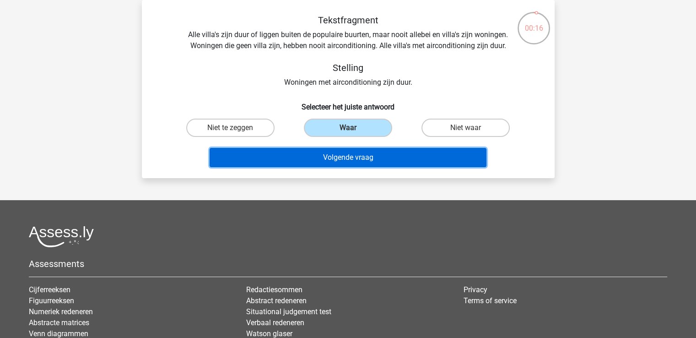
click at [371, 156] on button "Volgende vraag" at bounding box center [348, 157] width 277 height 19
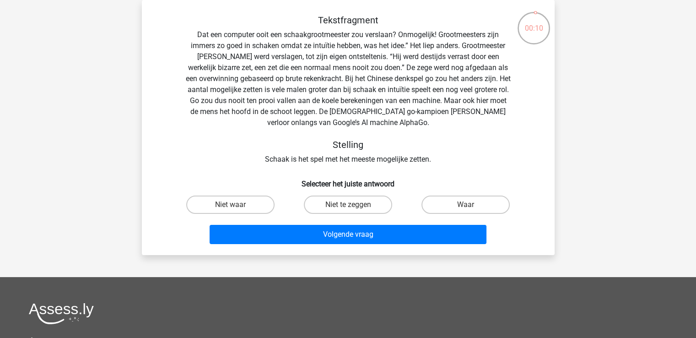
click at [548, 157] on div "Tekstfragment Dat een computer ooit een schaakgrootmeester zou verslaan? Onmoge…" at bounding box center [349, 131] width 406 height 233
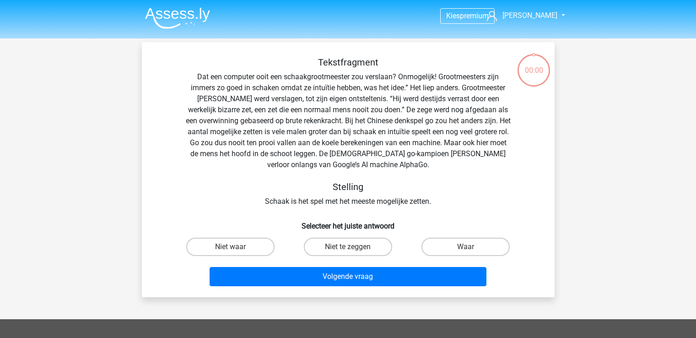
scroll to position [42, 0]
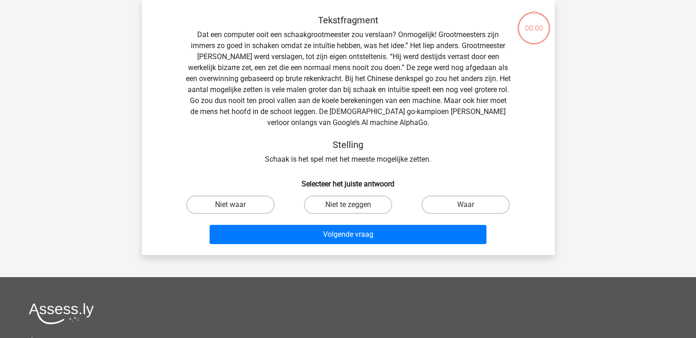
click at [570, 140] on div "Kies premium [PERSON_NAME] [EMAIL_ADDRESS][DOMAIN_NAME]" at bounding box center [348, 238] width 696 height 561
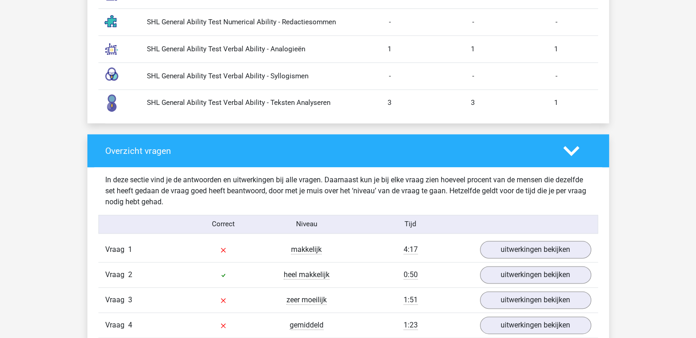
scroll to position [1190, 0]
